Goal: Task Accomplishment & Management: Use online tool/utility

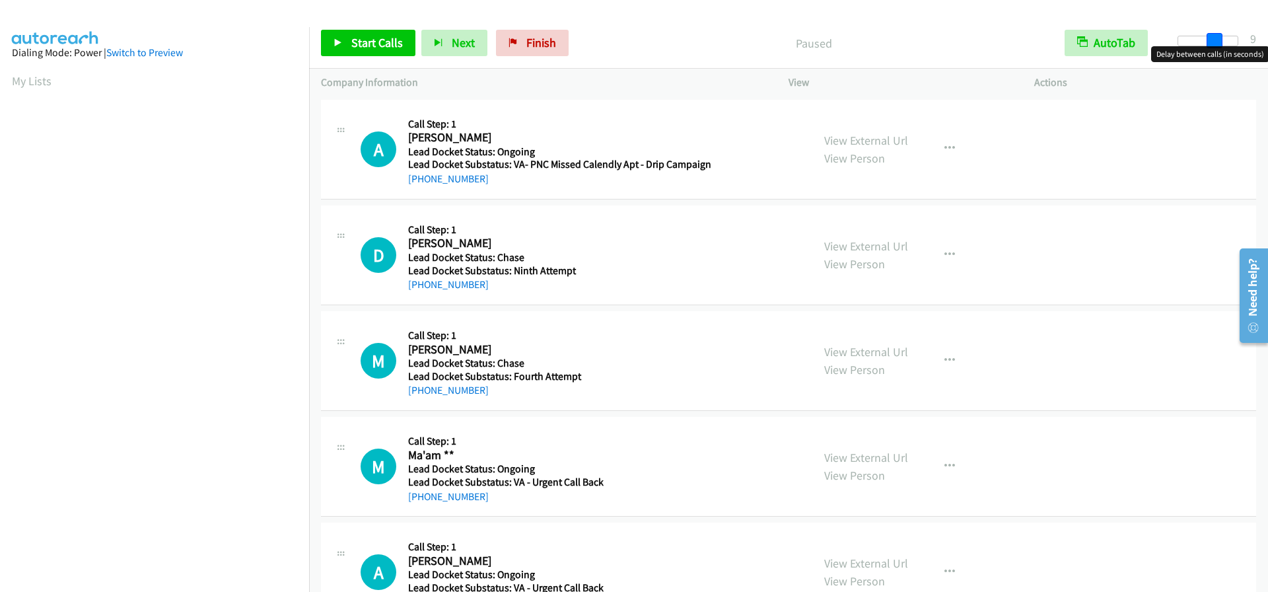
drag, startPoint x: 1176, startPoint y: 34, endPoint x: 1211, endPoint y: 40, distance: 35.4
click at [1211, 40] on span at bounding box center [1214, 41] width 16 height 16
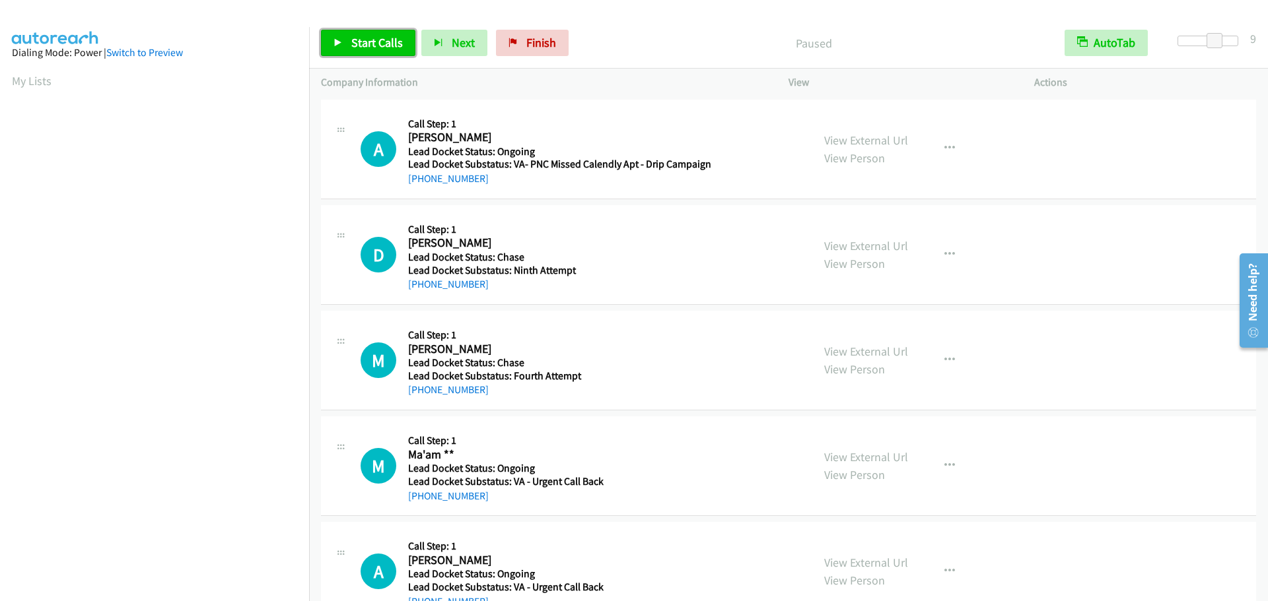
click at [378, 32] on link "Start Calls" at bounding box center [368, 43] width 94 height 26
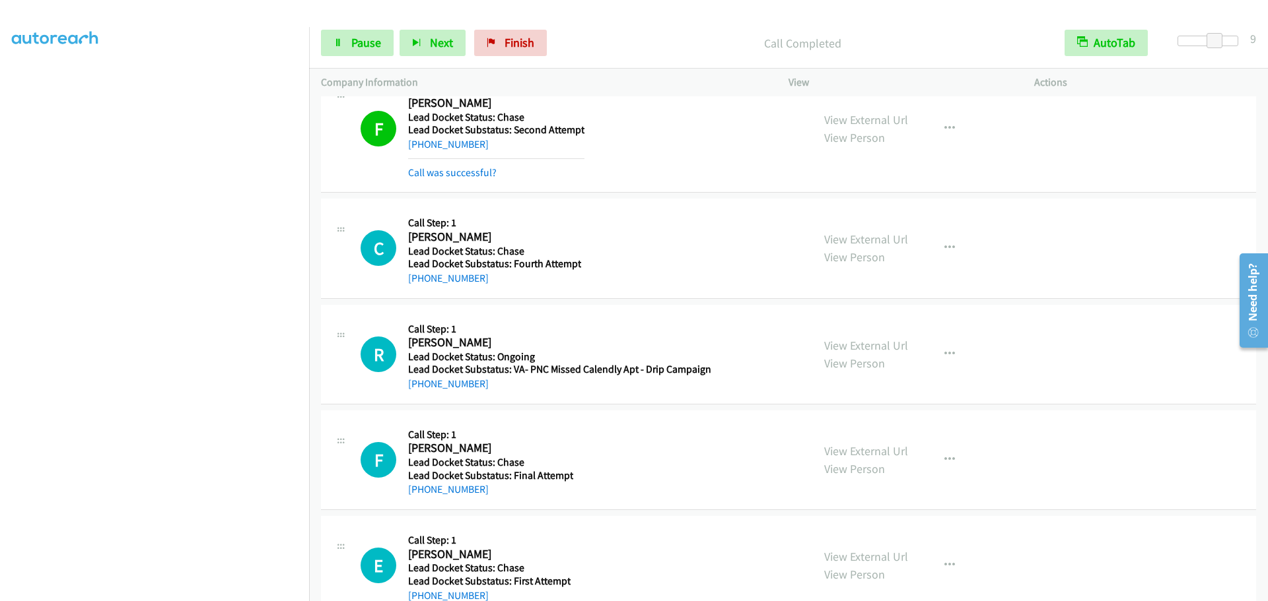
scroll to position [2848, 0]
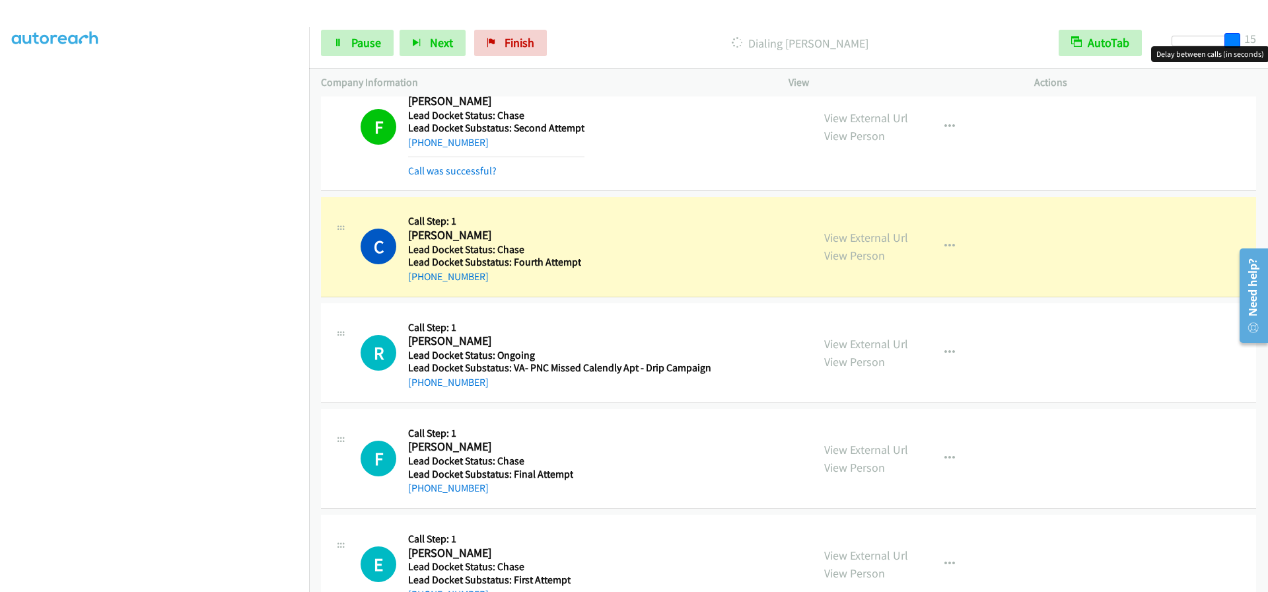
drag, startPoint x: 1217, startPoint y: 48, endPoint x: 1250, endPoint y: 46, distance: 33.7
click at [1250, 46] on body "Start Calls Pause Next Finish Dialing Charles King AutoTab AutoTab 15 Company I…" at bounding box center [634, 31] width 1268 height 63
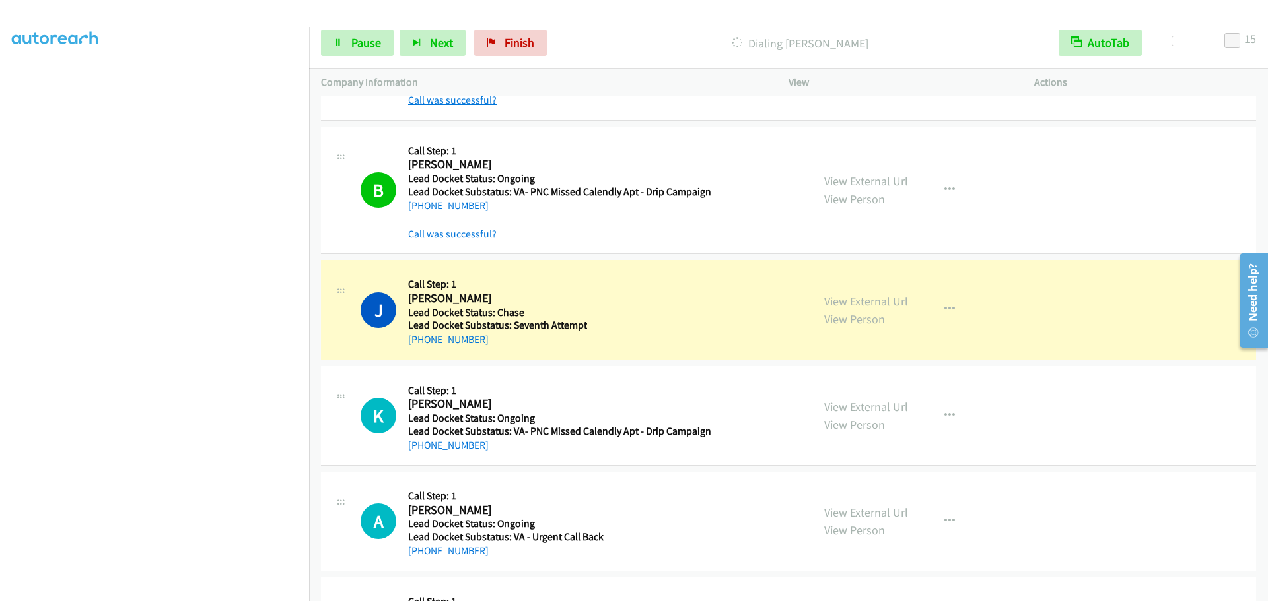
scroll to position [5658, 0]
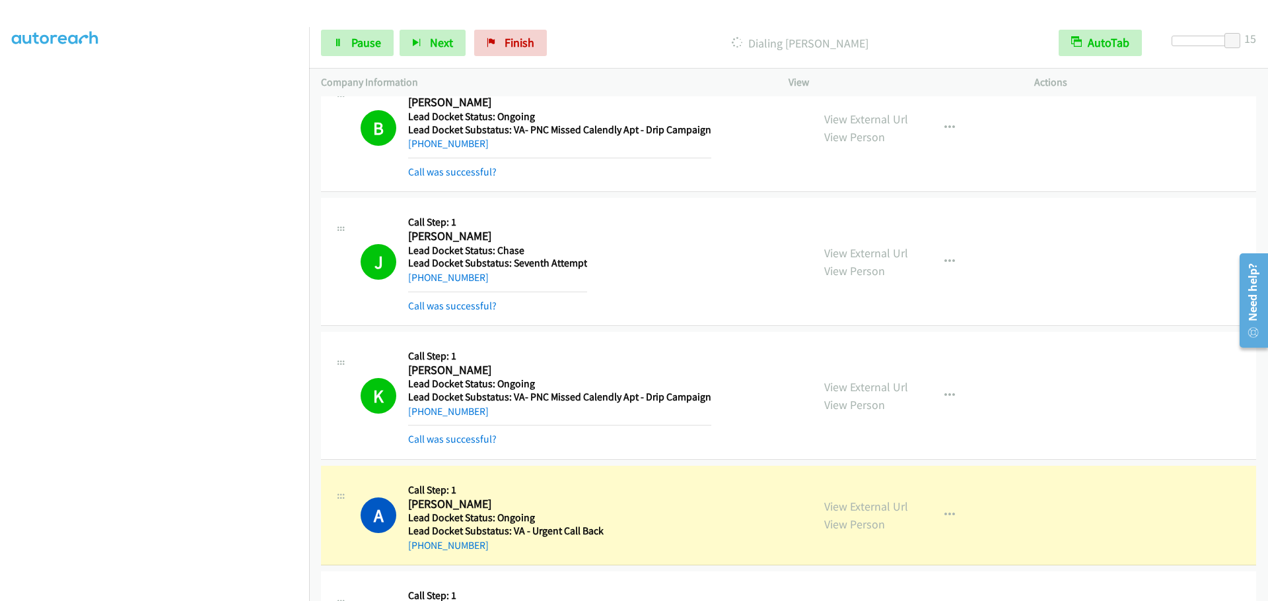
click at [363, 28] on div "Start Calls Pause Next Finish Dialing Amy Palazzola AutoTab AutoTab 15" at bounding box center [788, 43] width 959 height 51
click at [361, 34] on link "Pause" at bounding box center [357, 43] width 73 height 26
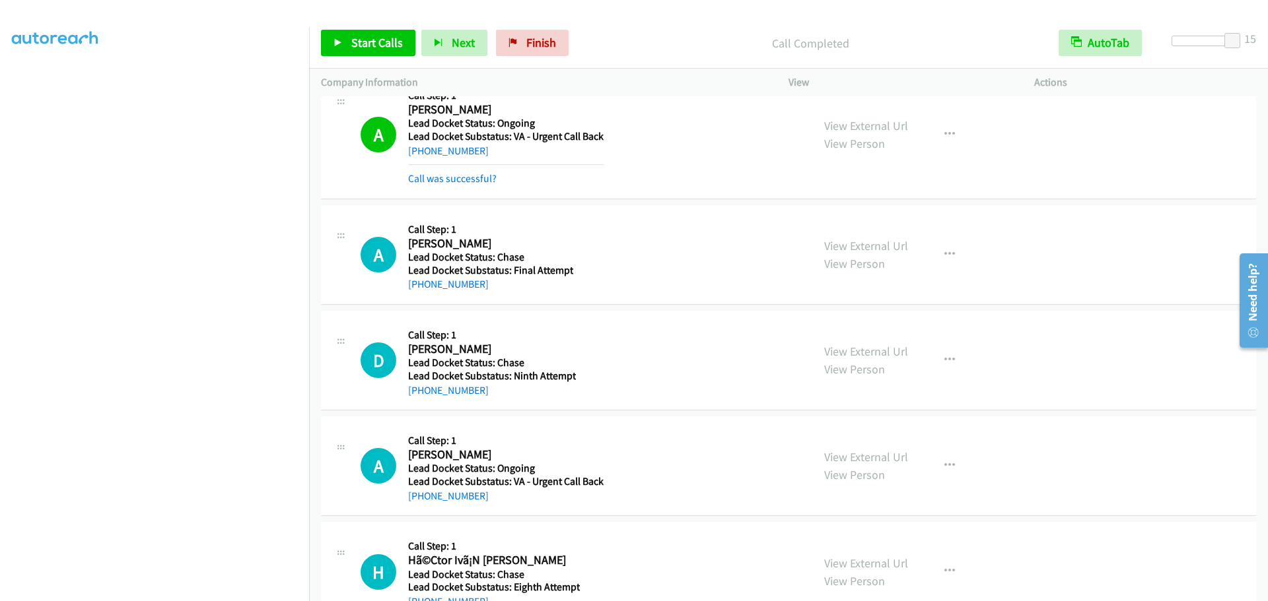
scroll to position [6054, 0]
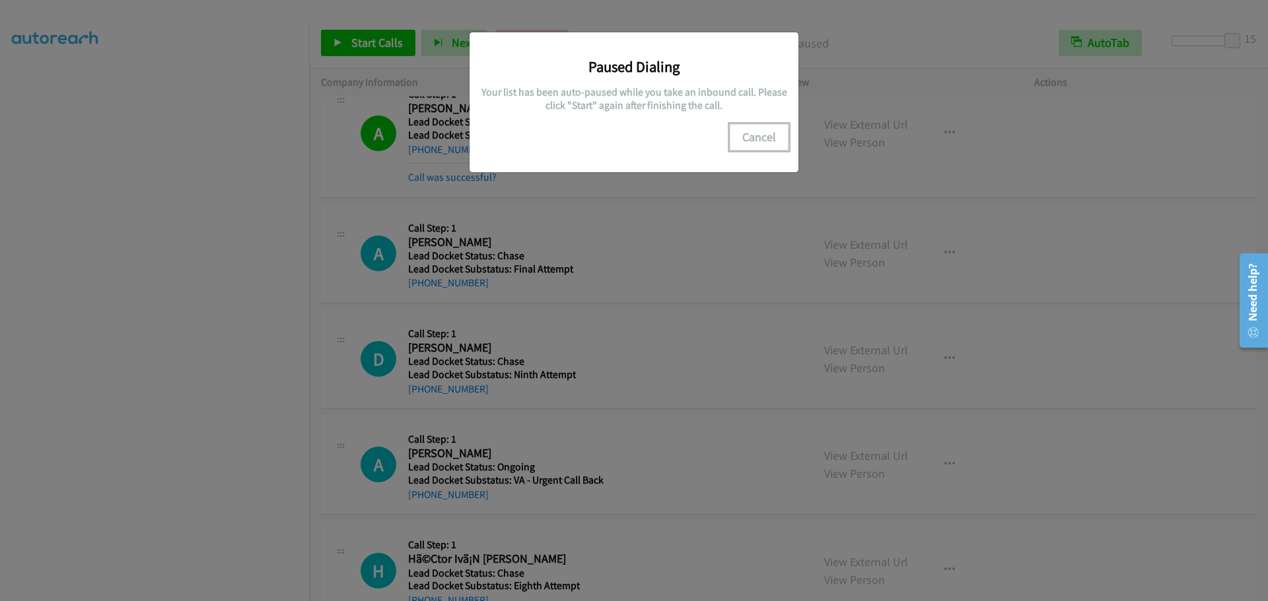
click at [753, 139] on button "Cancel" at bounding box center [758, 137] width 59 height 26
click at [752, 141] on button "Cancel" at bounding box center [758, 137] width 59 height 26
click at [761, 134] on button "Cancel" at bounding box center [758, 137] width 59 height 26
click at [755, 135] on button "Cancel" at bounding box center [758, 137] width 59 height 26
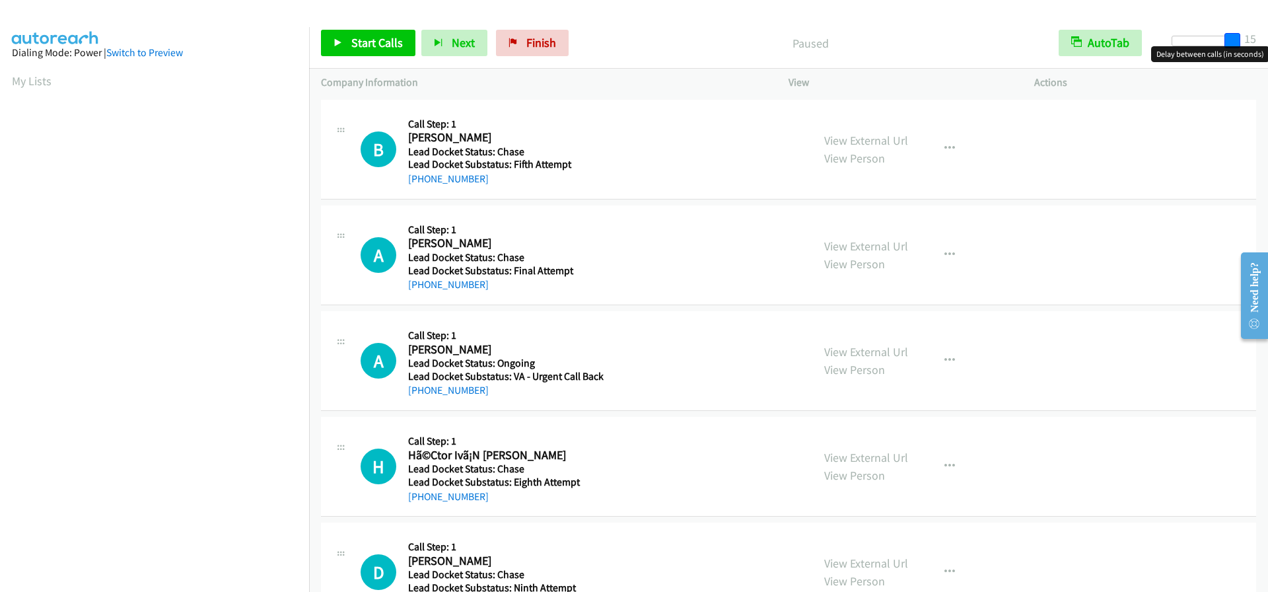
drag, startPoint x: 1171, startPoint y: 46, endPoint x: 1267, endPoint y: 46, distance: 95.7
click at [1267, 46] on div "Start Calls Pause Next Finish Paused AutoTab AutoTab 15" at bounding box center [788, 43] width 959 height 51
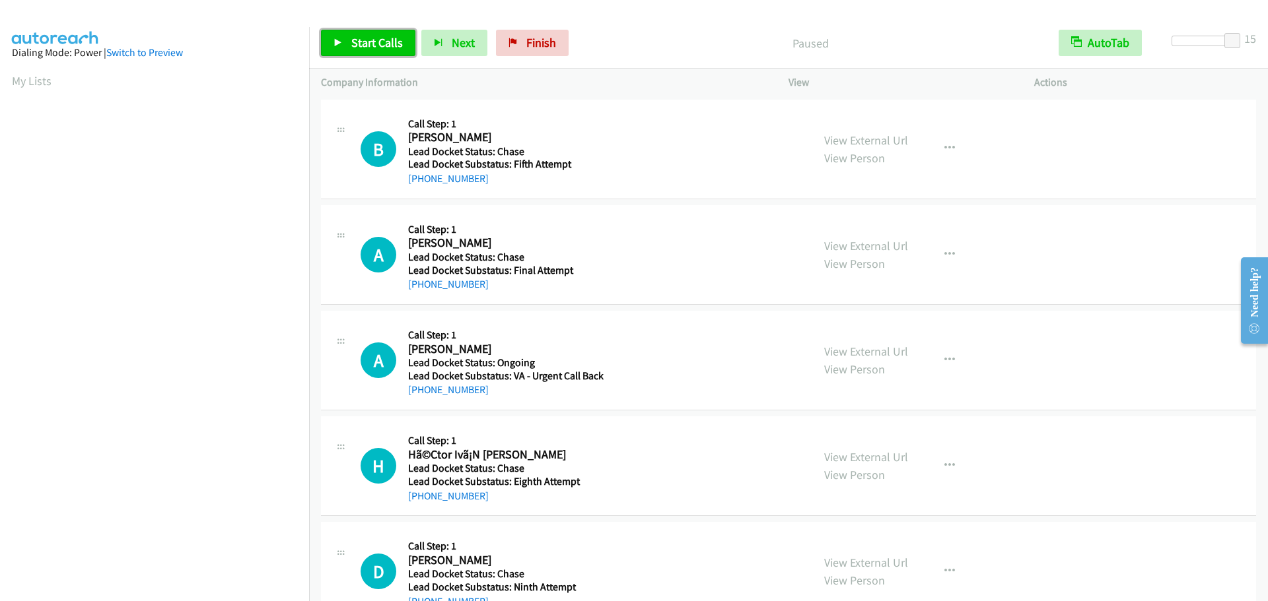
click at [389, 46] on span "Start Calls" at bounding box center [376, 42] width 51 height 15
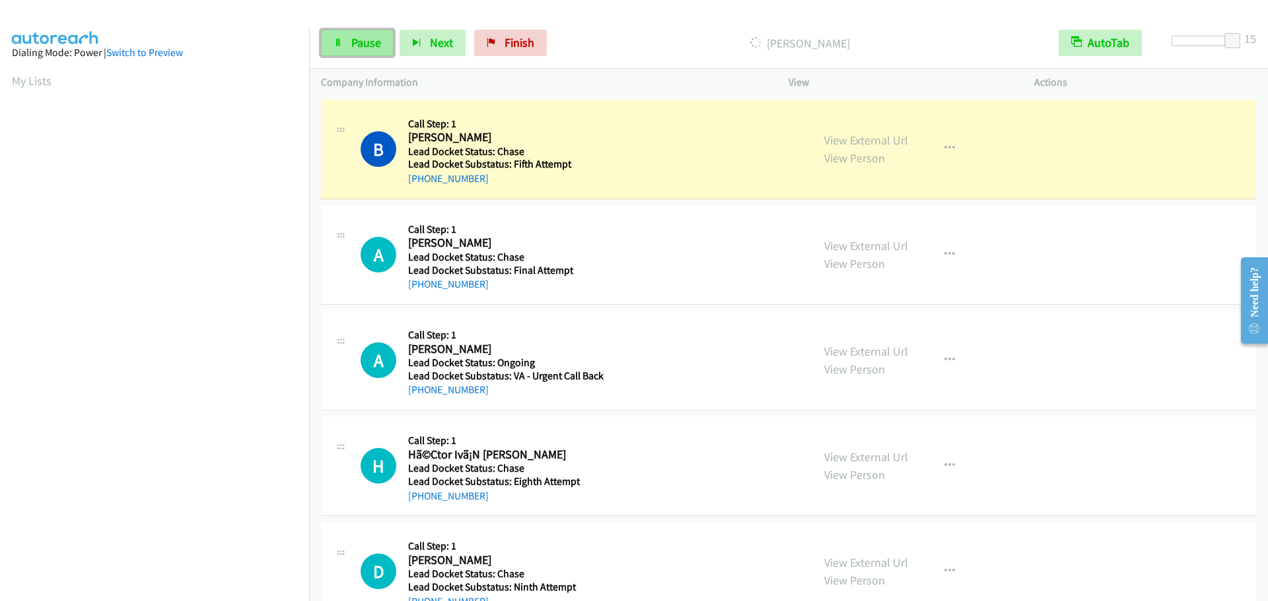
click at [348, 48] on link "Pause" at bounding box center [357, 43] width 73 height 26
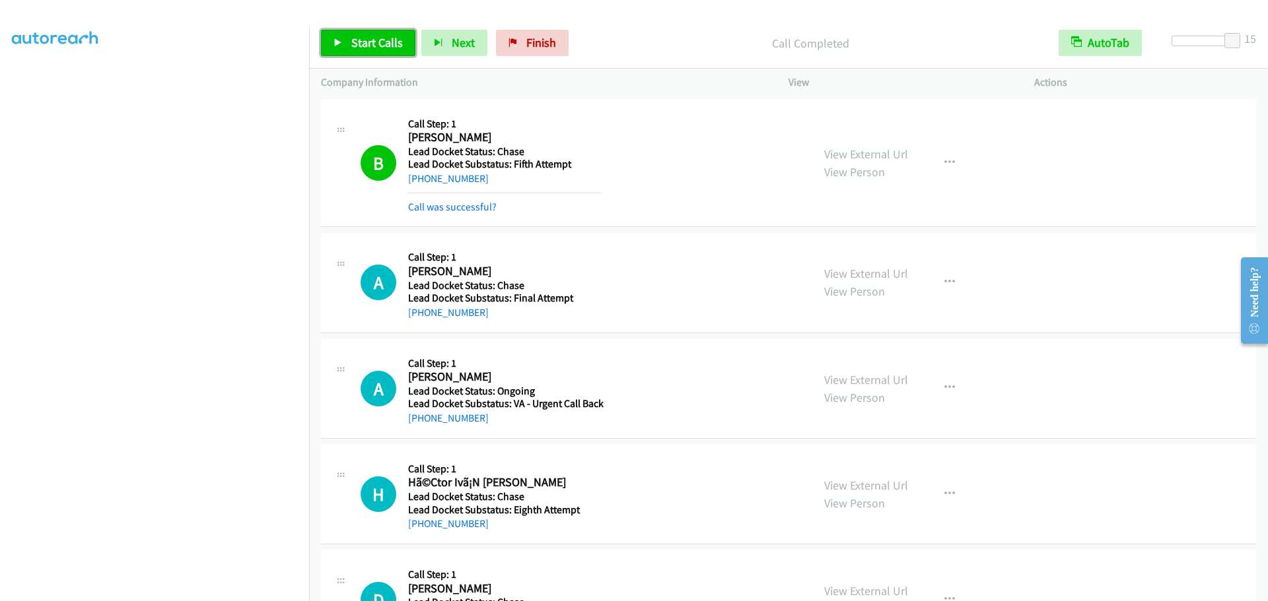
click at [356, 46] on span "Start Calls" at bounding box center [376, 42] width 51 height 15
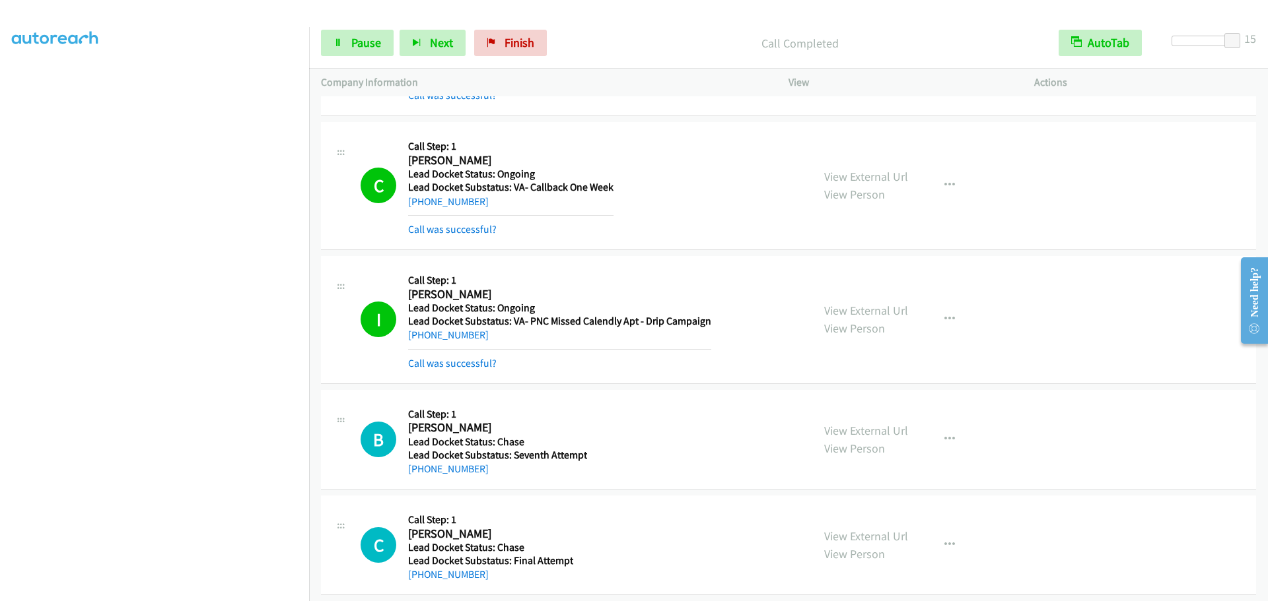
scroll to position [1056, 0]
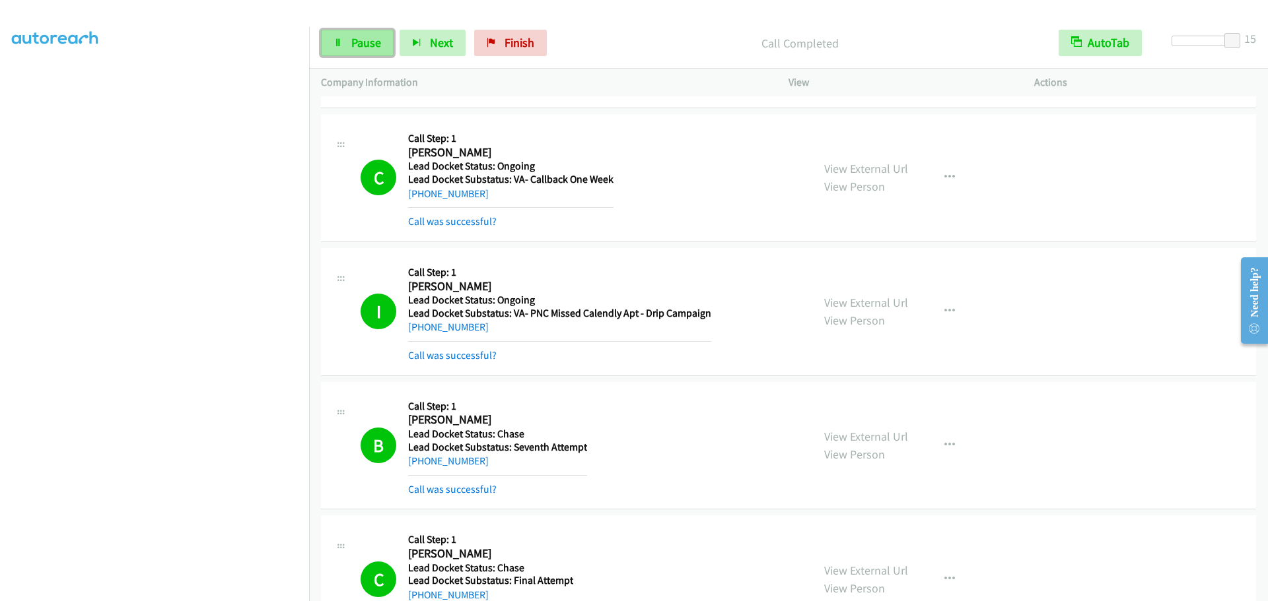
click at [334, 36] on link "Pause" at bounding box center [357, 43] width 73 height 26
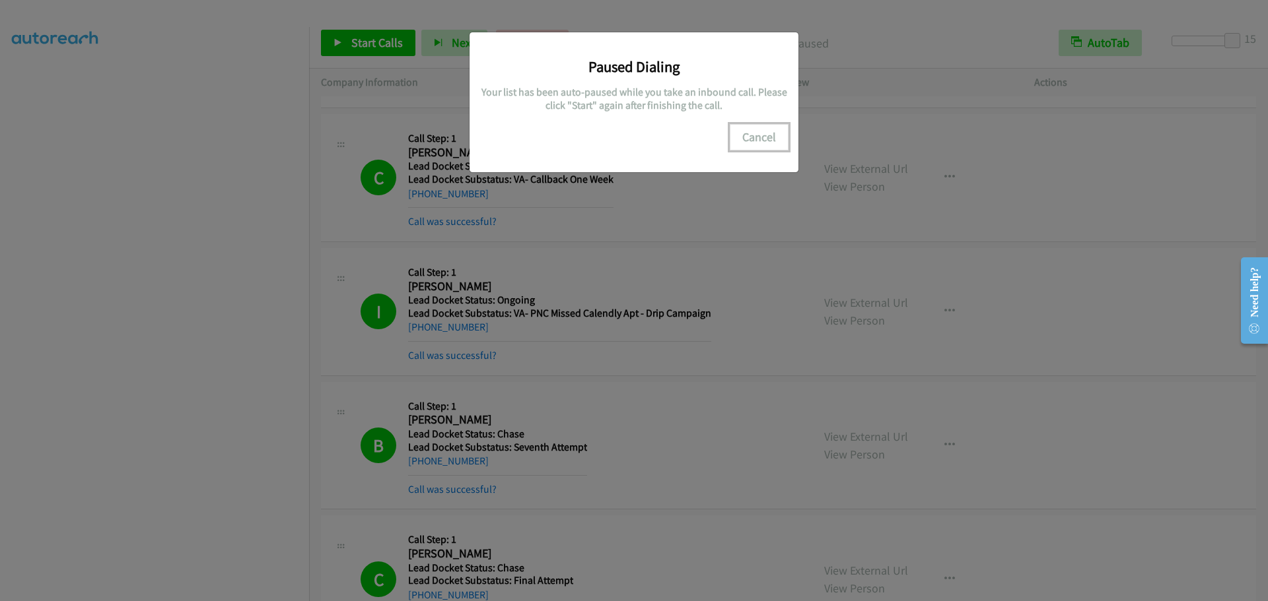
click at [765, 139] on button "Cancel" at bounding box center [758, 137] width 59 height 26
click at [762, 139] on button "Cancel" at bounding box center [758, 137] width 59 height 26
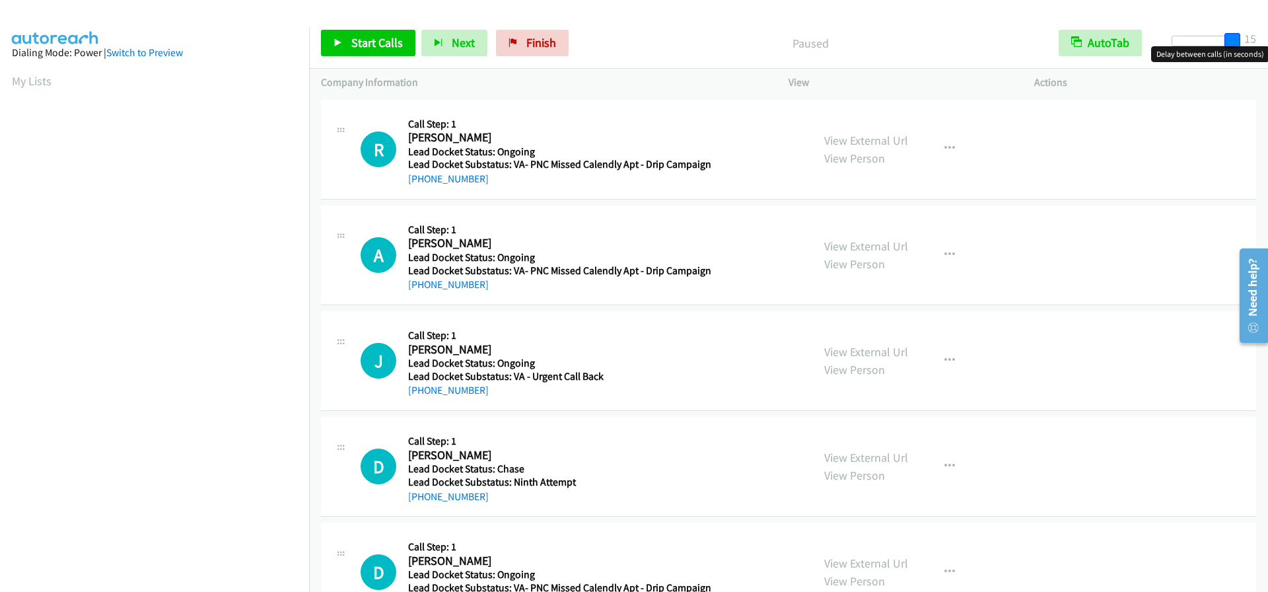
drag, startPoint x: 1173, startPoint y: 44, endPoint x: 1267, endPoint y: 49, distance: 93.9
click at [1267, 49] on body "Start Calls Pause Next Finish Paused AutoTab AutoTab 15 Company Information Inf…" at bounding box center [634, 31] width 1268 height 63
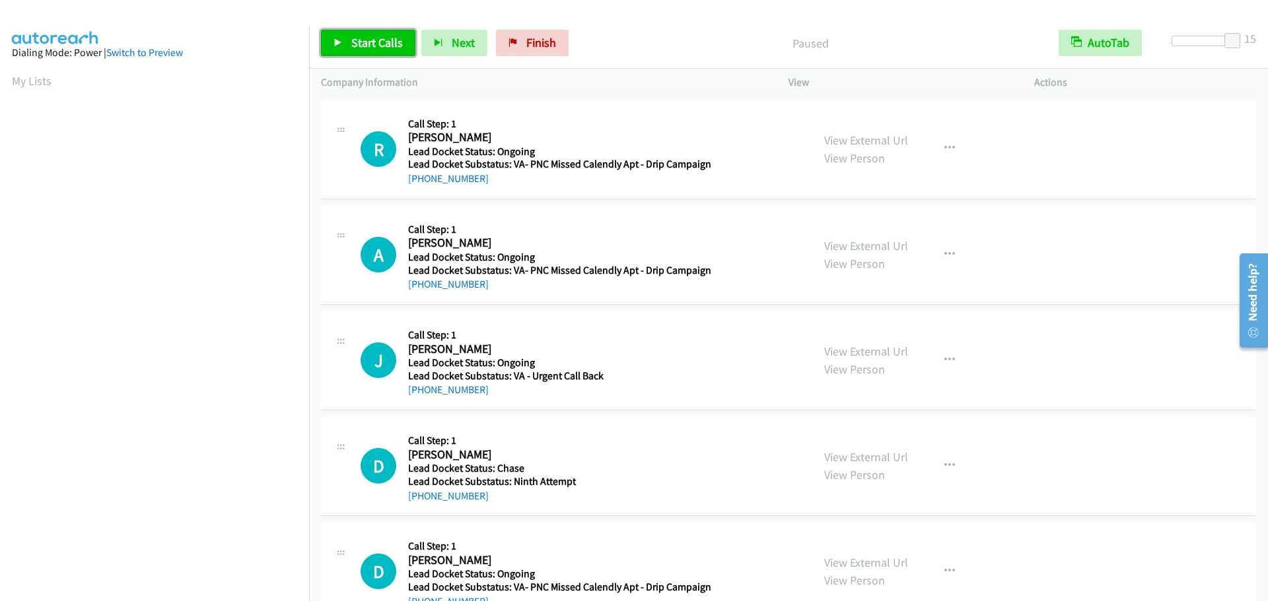
click at [349, 40] on link "Start Calls" at bounding box center [368, 43] width 94 height 26
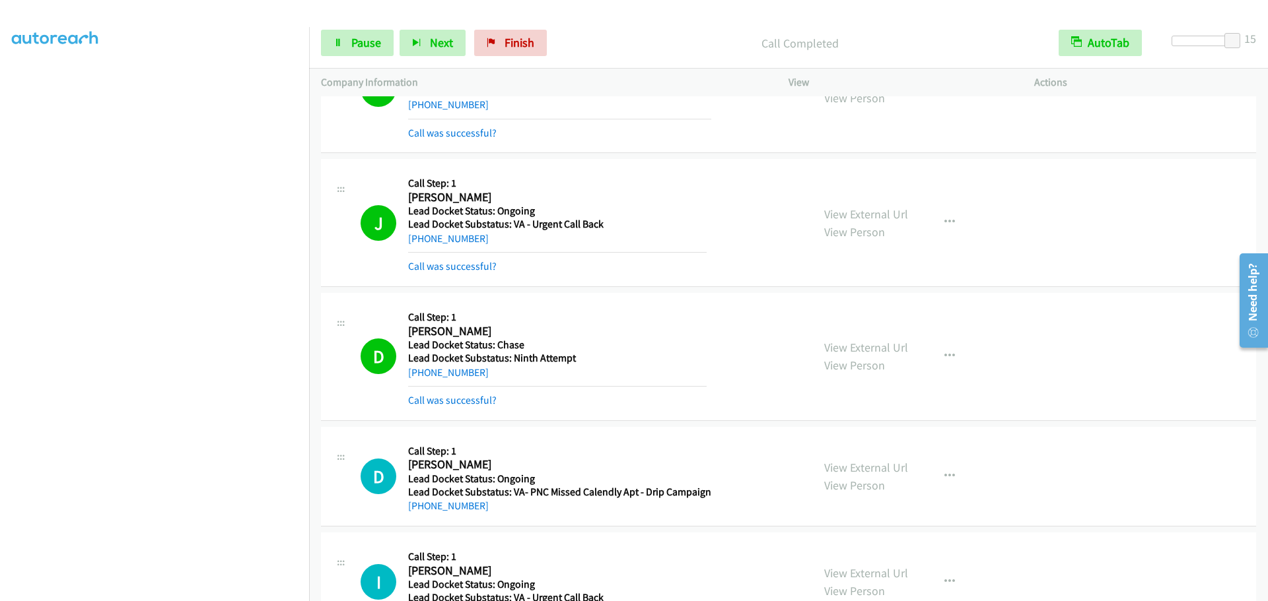
scroll to position [462, 0]
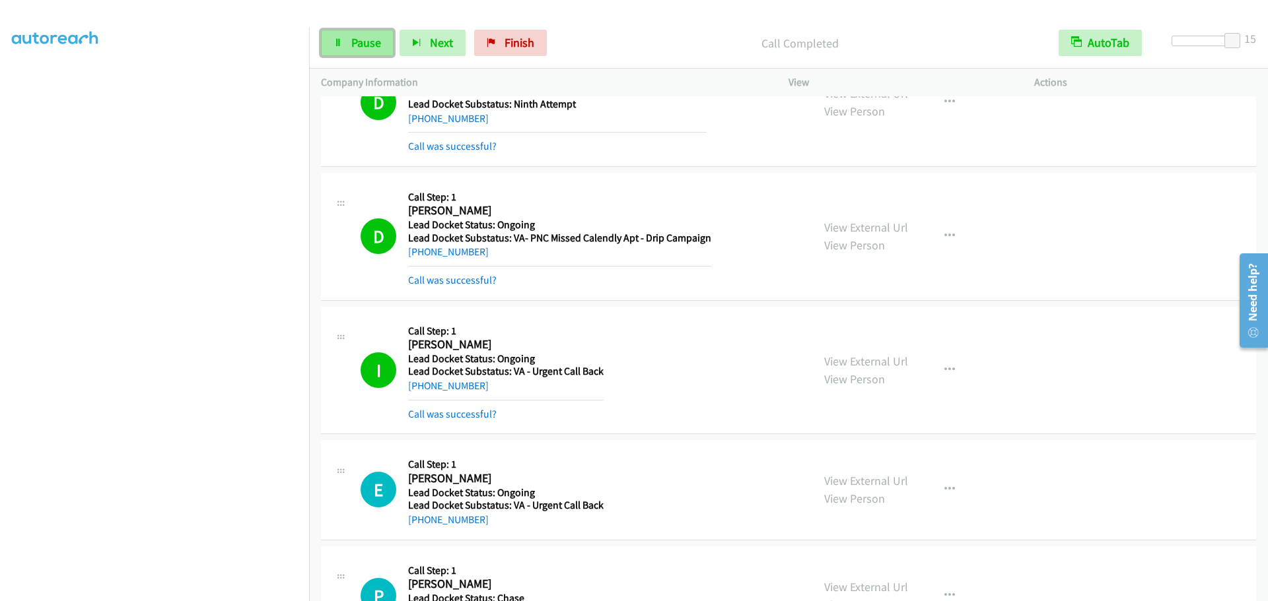
click at [353, 49] on span "Pause" at bounding box center [366, 42] width 30 height 15
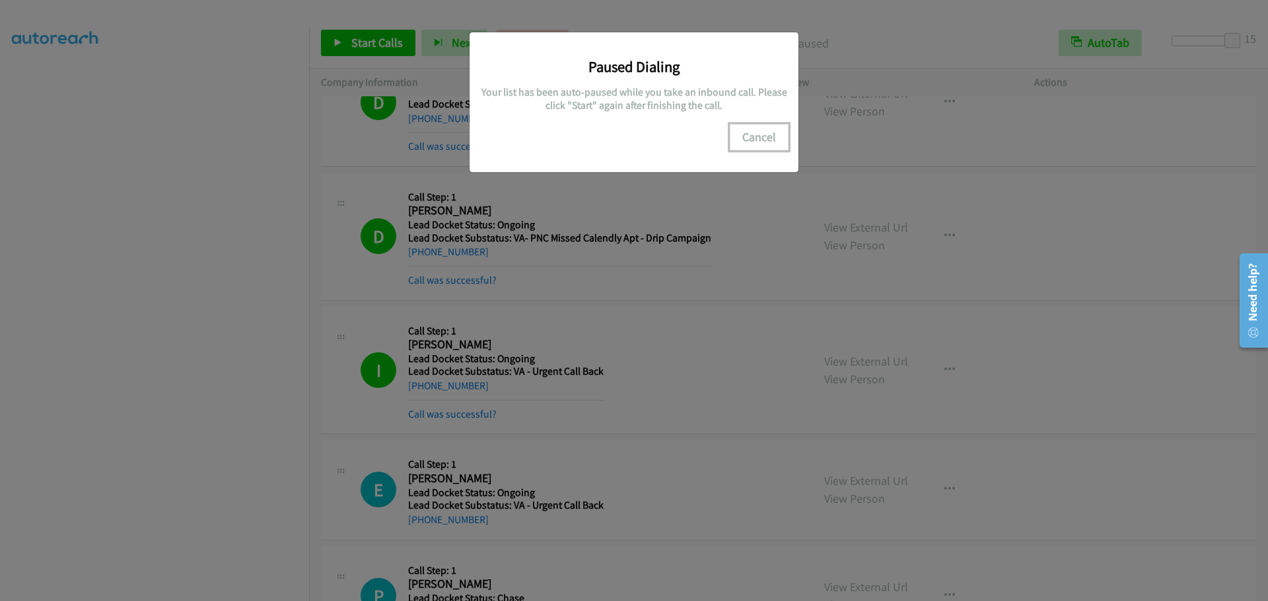
click at [765, 138] on button "Cancel" at bounding box center [758, 137] width 59 height 26
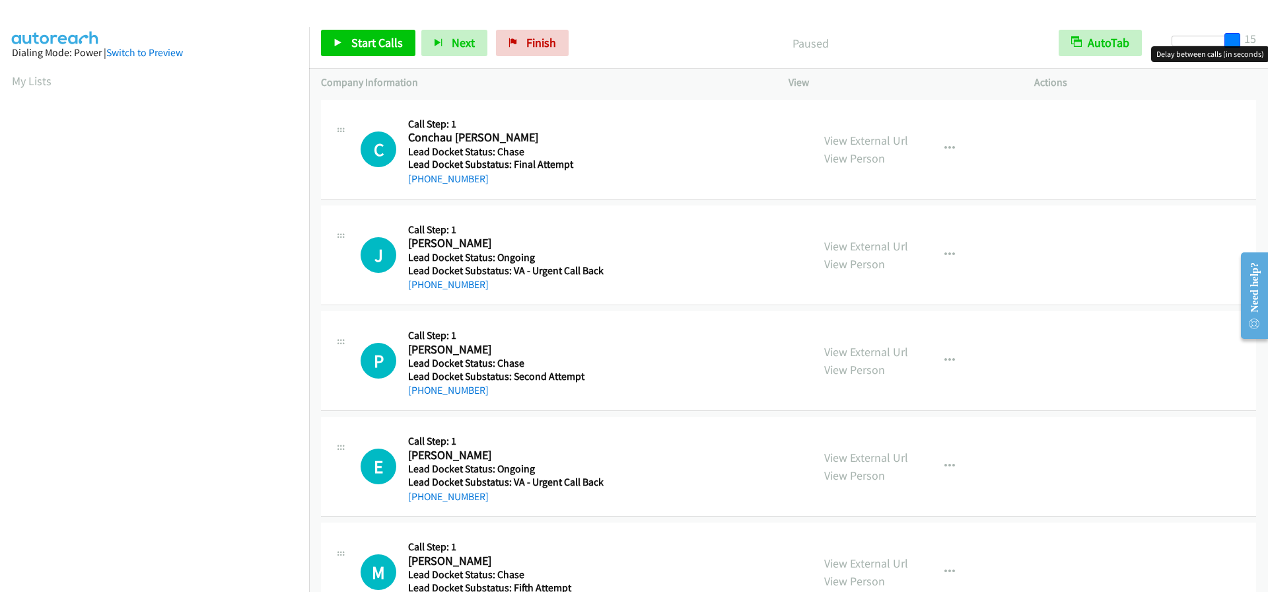
drag, startPoint x: 1174, startPoint y: 38, endPoint x: 1264, endPoint y: 38, distance: 89.1
click at [1264, 38] on div "Start Calls Pause Next Finish Paused AutoTab AutoTab 15" at bounding box center [788, 43] width 959 height 51
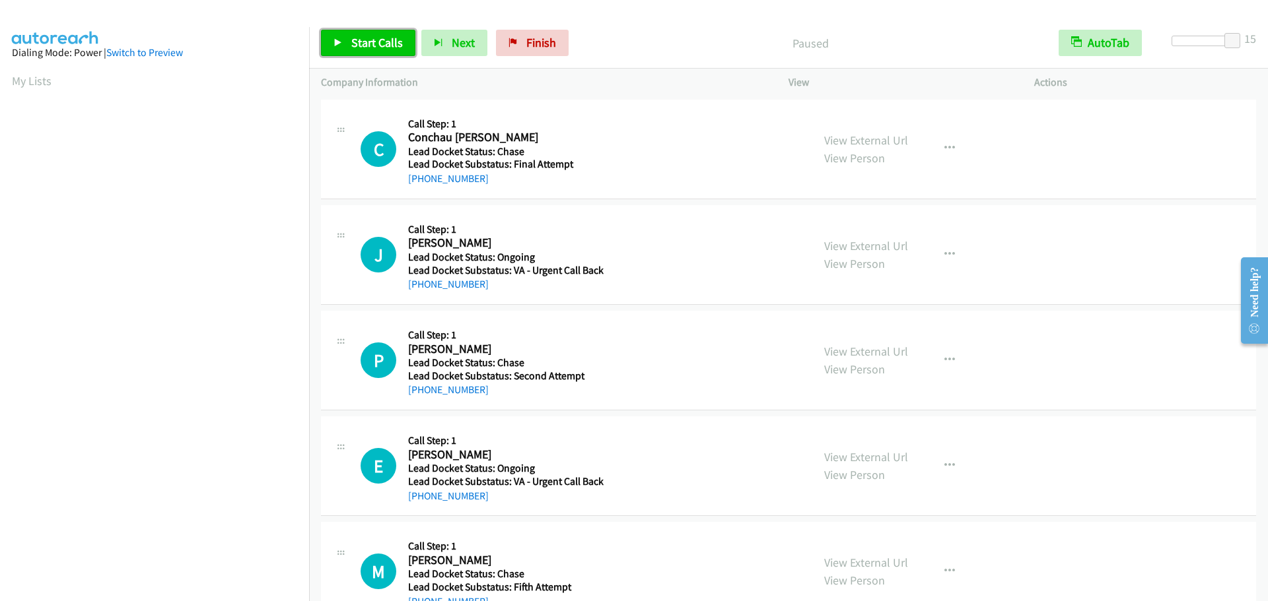
click at [352, 43] on span "Start Calls" at bounding box center [376, 42] width 51 height 15
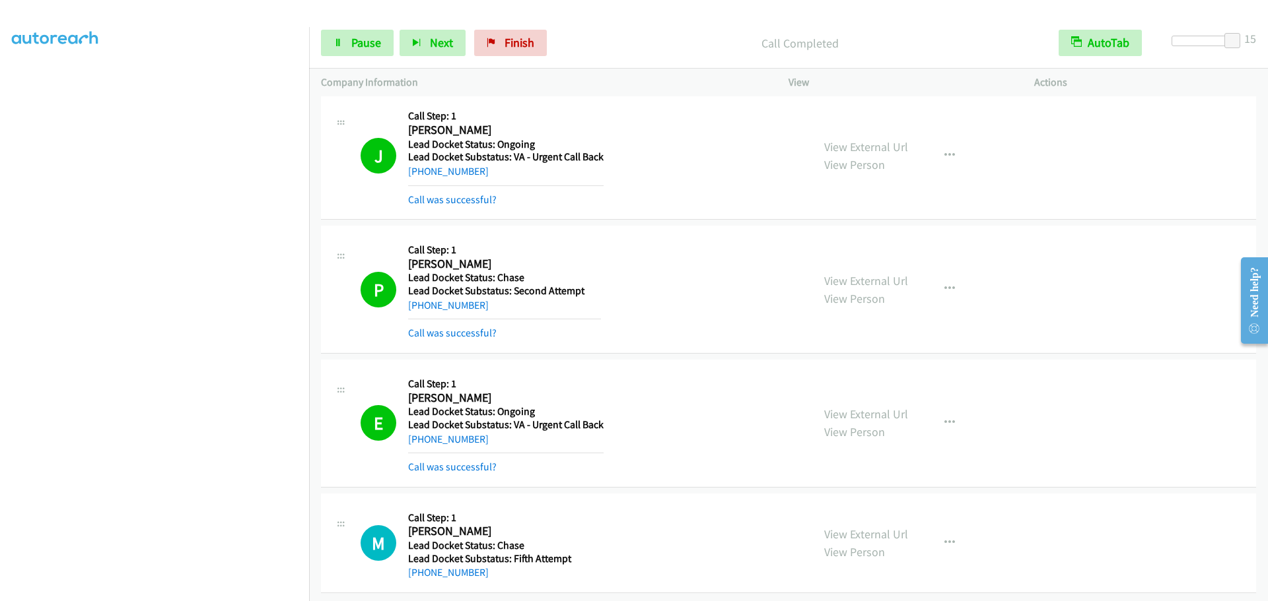
scroll to position [152, 0]
click at [376, 44] on span "Pause" at bounding box center [366, 42] width 30 height 15
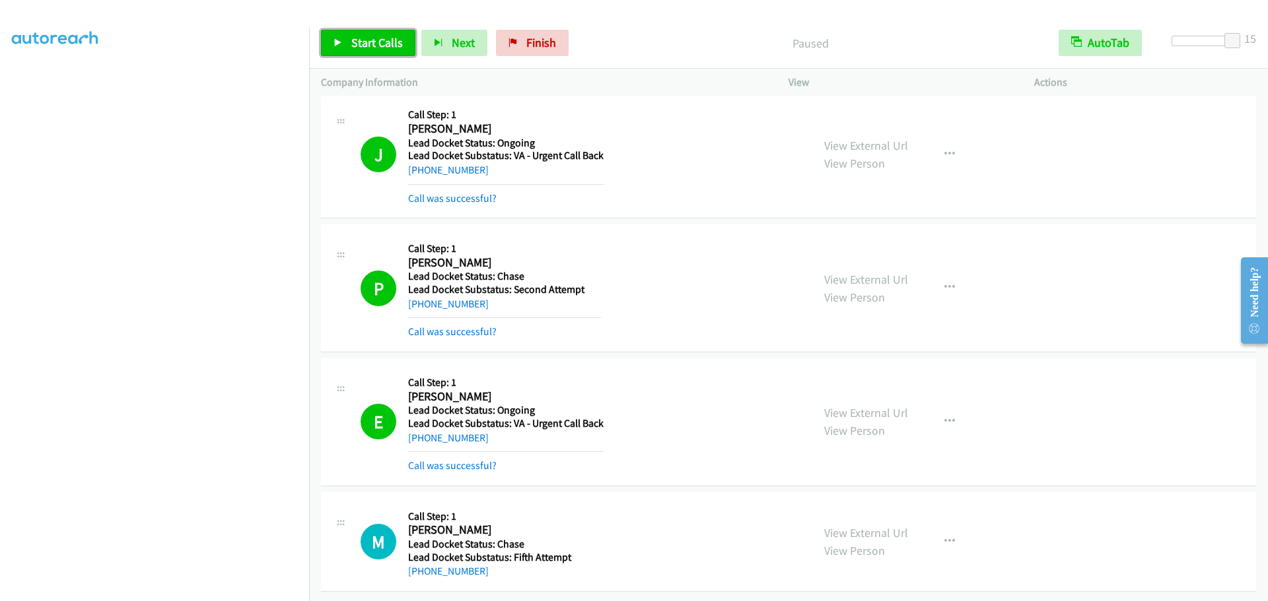
click at [349, 39] on link "Start Calls" at bounding box center [368, 43] width 94 height 26
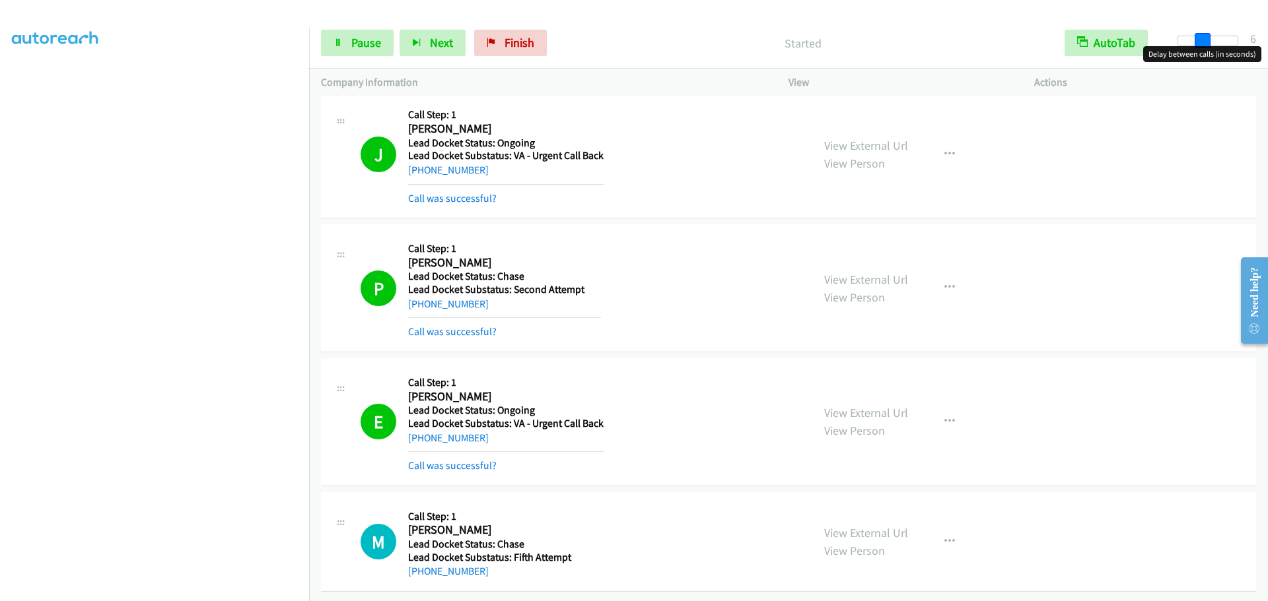
drag, startPoint x: 1232, startPoint y: 37, endPoint x: 1196, endPoint y: 49, distance: 37.6
click at [1196, 49] on body "Start Calls Pause Next Finish Started AutoTab AutoTab 6 Company Information Inf…" at bounding box center [634, 31] width 1268 height 63
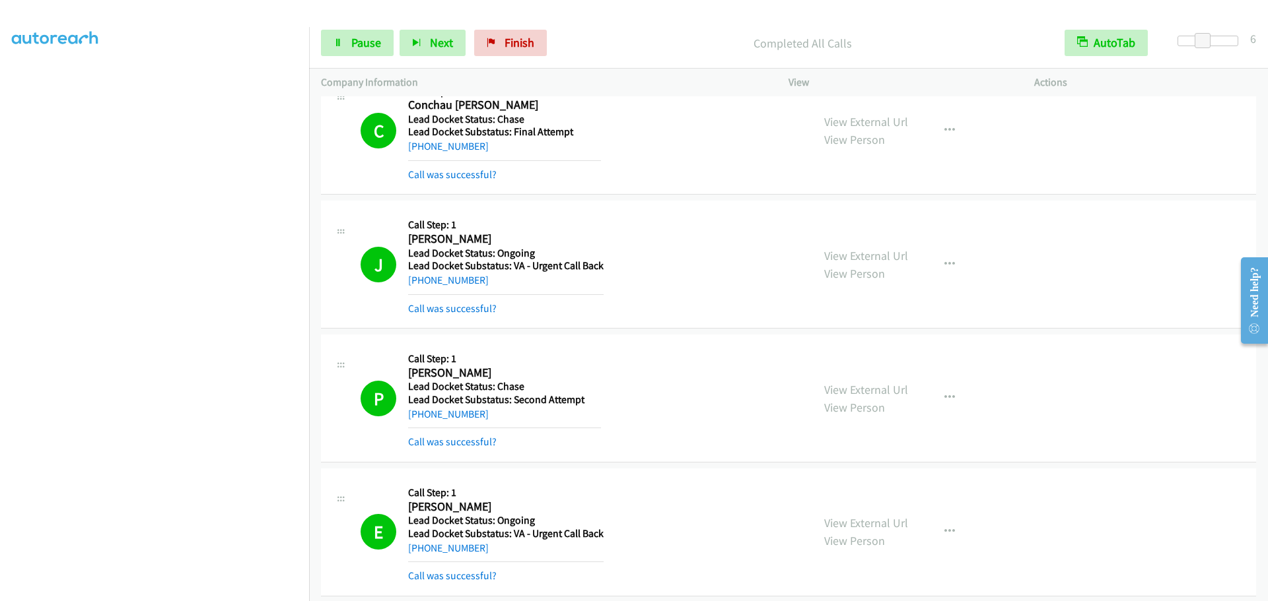
scroll to position [0, 0]
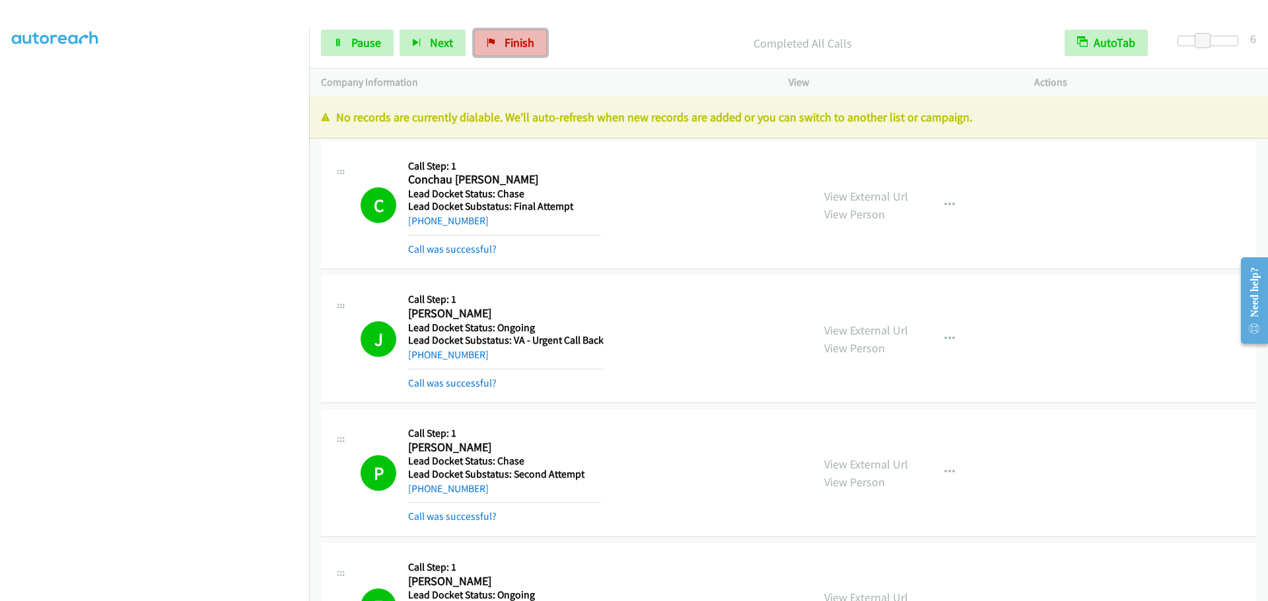
click at [496, 40] on link "Finish" at bounding box center [510, 43] width 73 height 26
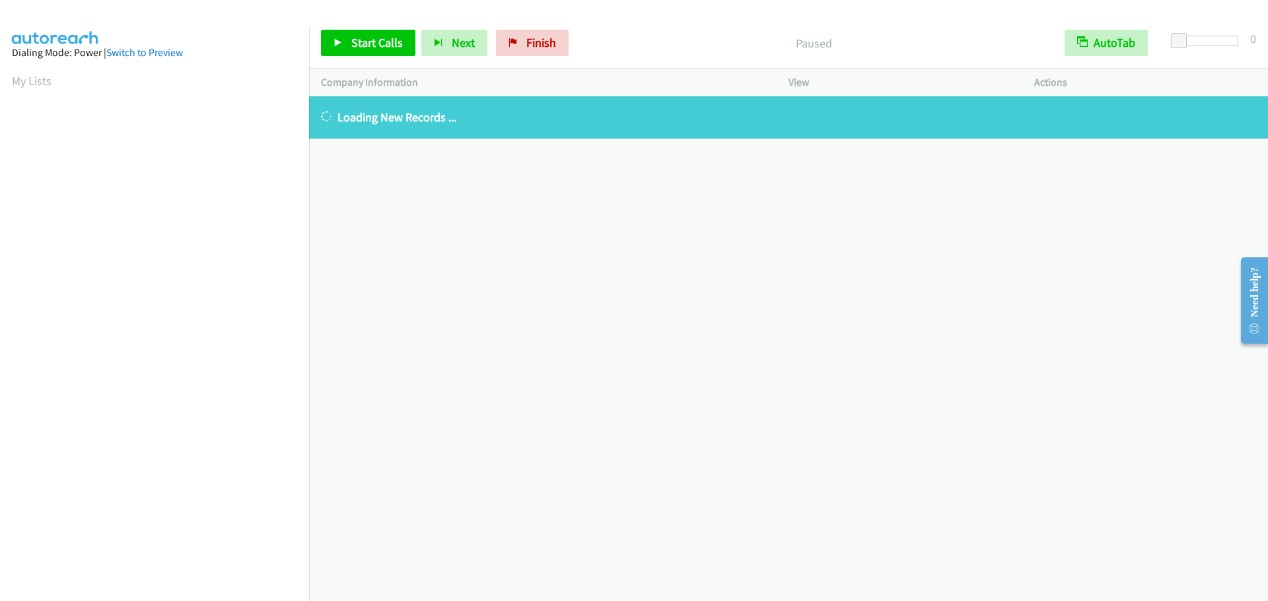
scroll to position [139, 0]
